Goal: Task Accomplishment & Management: Complete application form

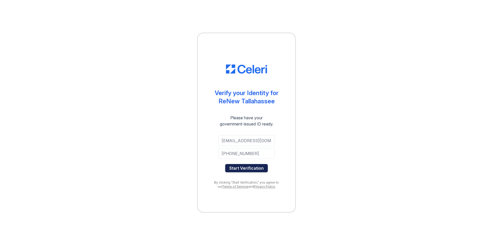
click at [245, 168] on button "Start Verification" at bounding box center [246, 168] width 43 height 8
